Goal: Check status

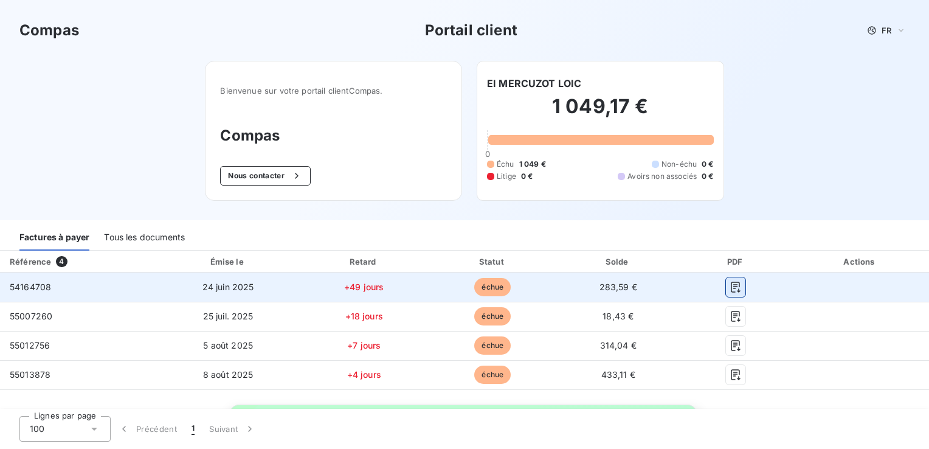
click at [733, 283] on icon "button" at bounding box center [736, 287] width 12 height 12
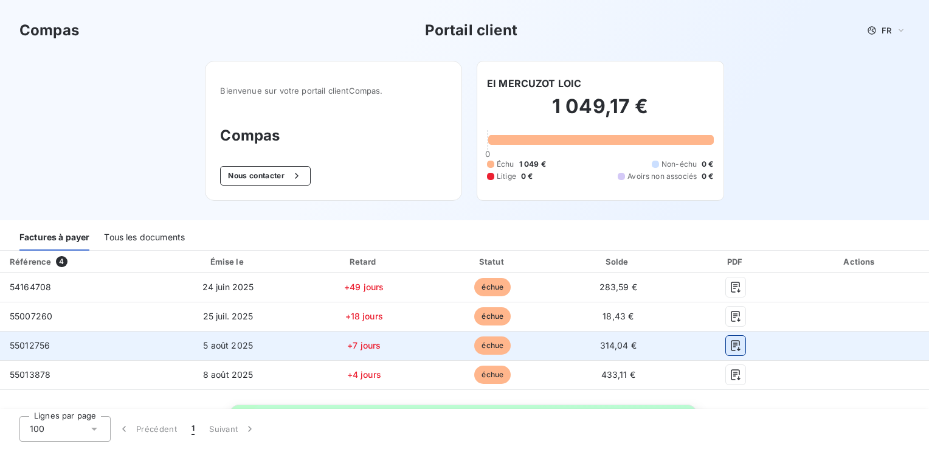
click at [730, 350] on icon "button" at bounding box center [736, 345] width 12 height 12
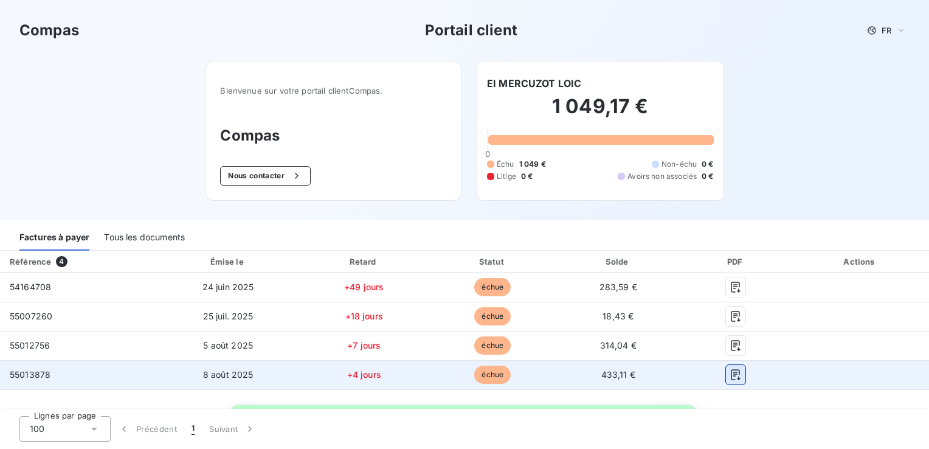
click at [730, 371] on icon "button" at bounding box center [736, 374] width 12 height 12
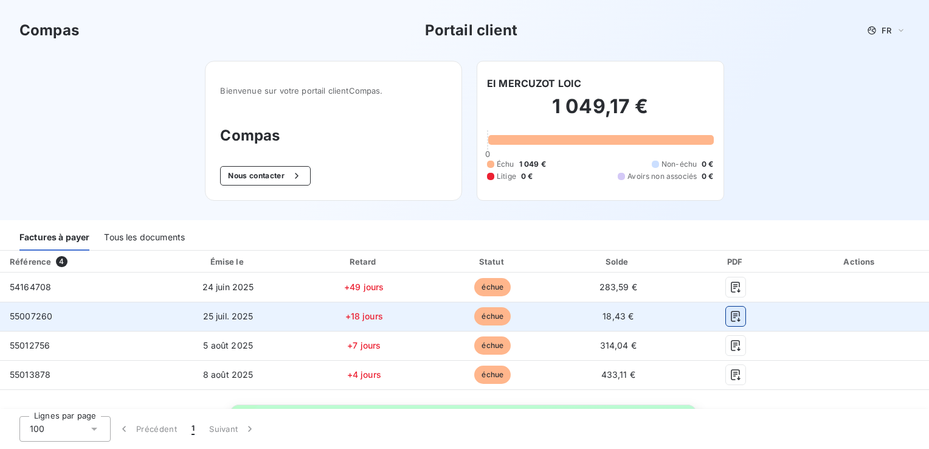
click at [730, 314] on icon "button" at bounding box center [736, 316] width 12 height 12
